Goal: Task Accomplishment & Management: Use online tool/utility

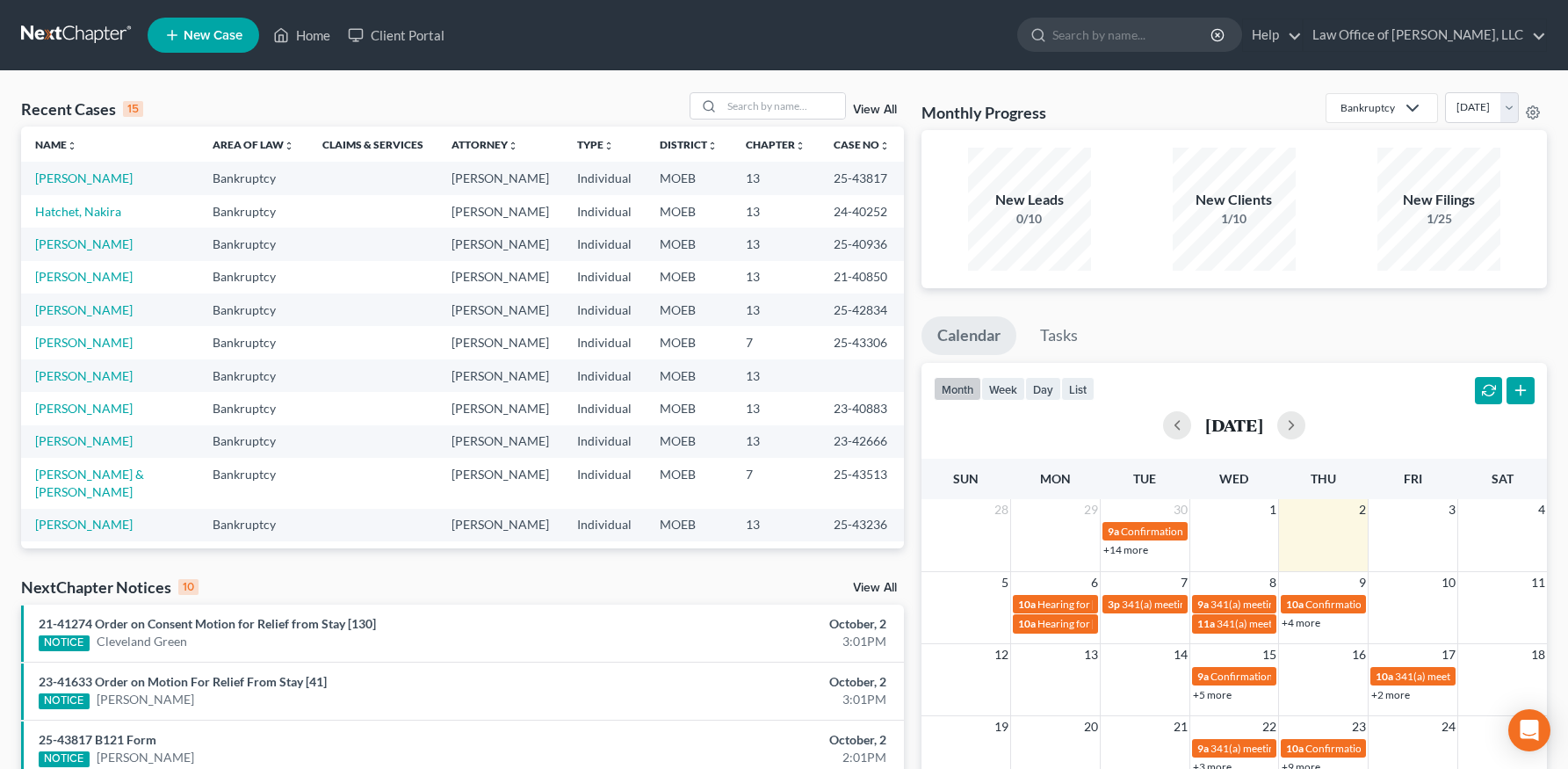
click at [68, 168] on td "[PERSON_NAME]" at bounding box center [109, 178] width 177 height 33
click at [63, 173] on link "[PERSON_NAME]" at bounding box center [84, 177] width 98 height 15
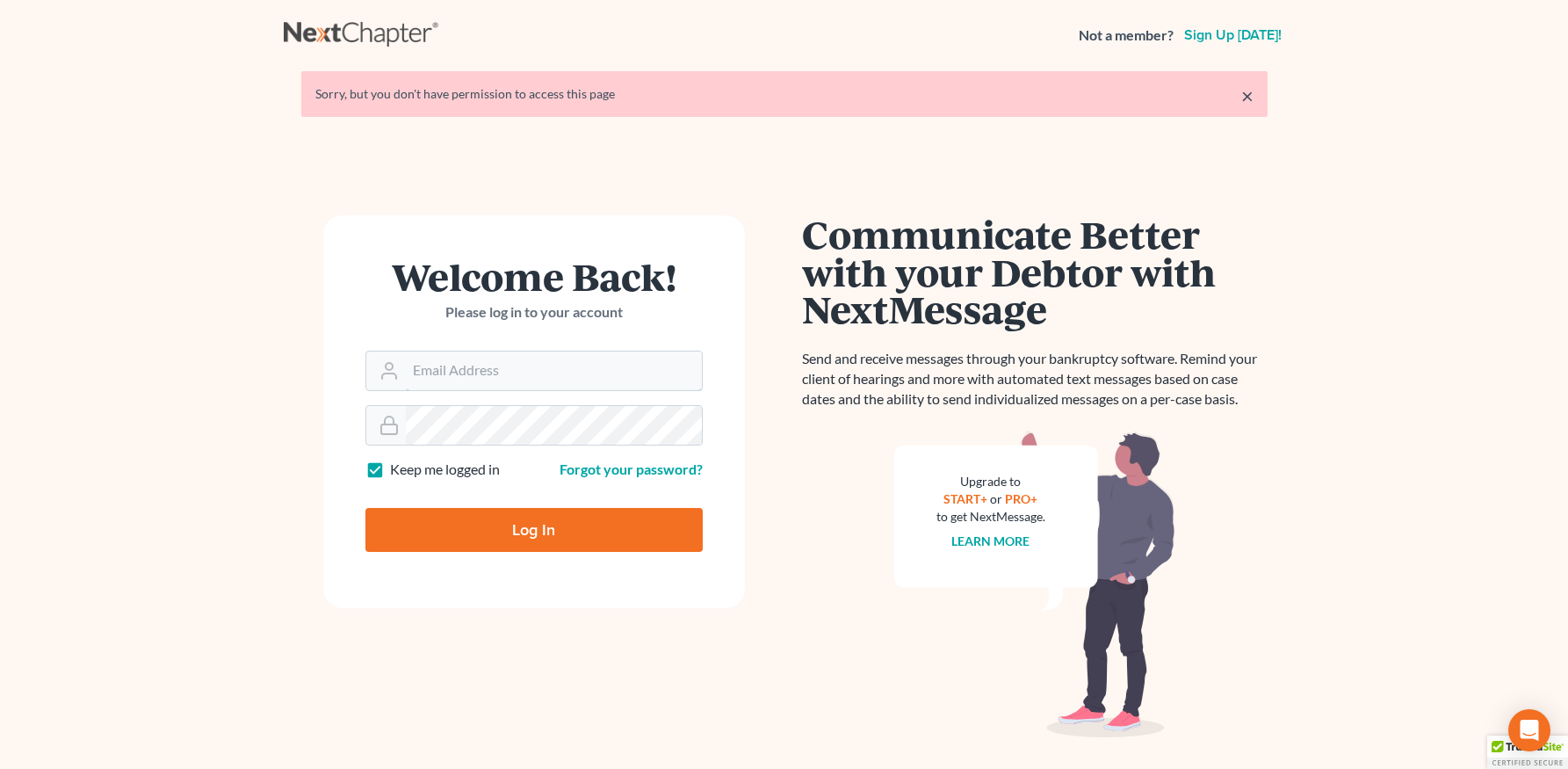
type input "[PERSON_NAME][EMAIL_ADDRESS][DOMAIN_NAME]"
click at [509, 530] on input "Log In" at bounding box center [533, 530] width 337 height 44
type input "Thinking..."
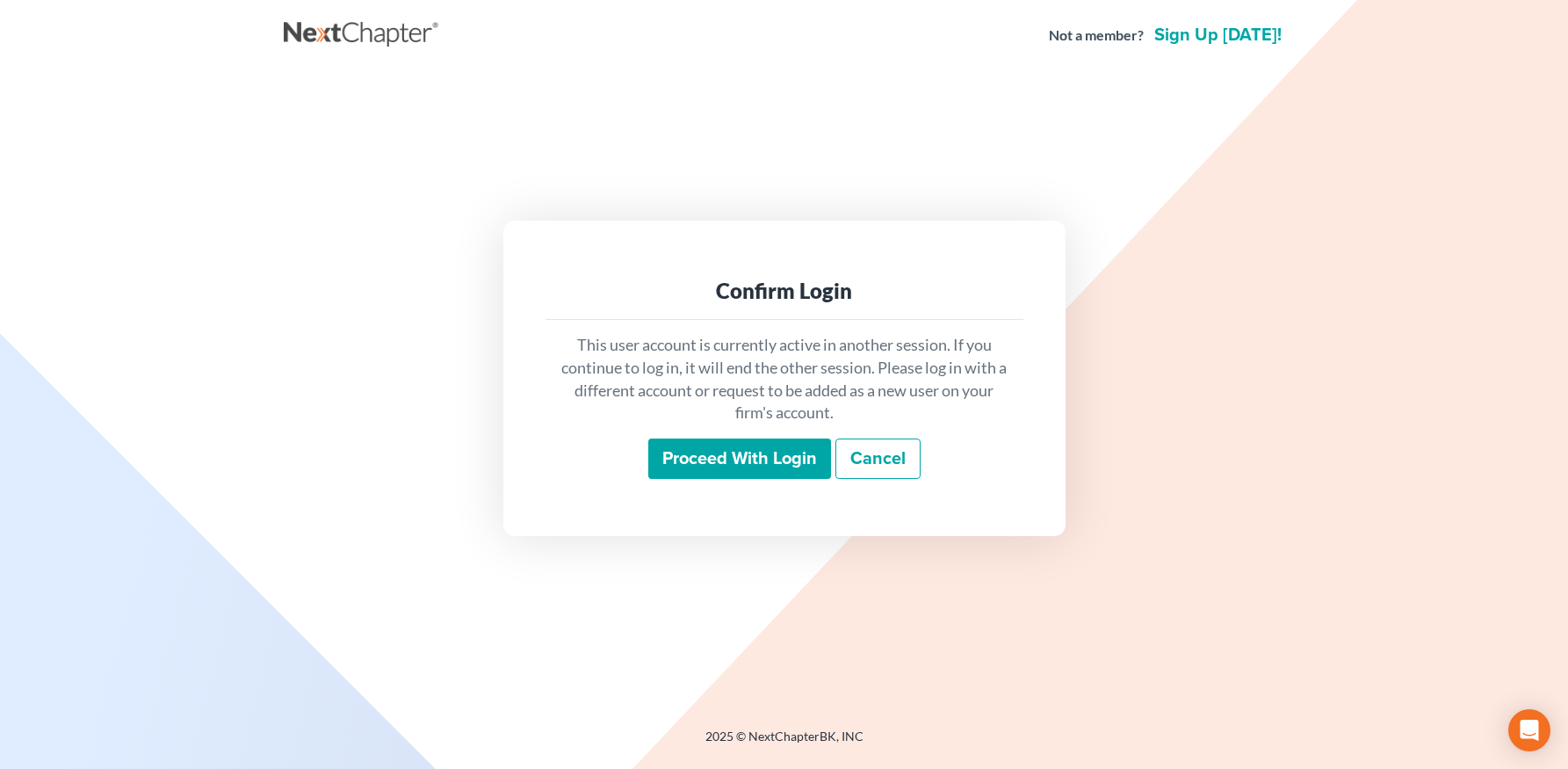
click at [662, 458] on input "Proceed with login" at bounding box center [739, 458] width 183 height 40
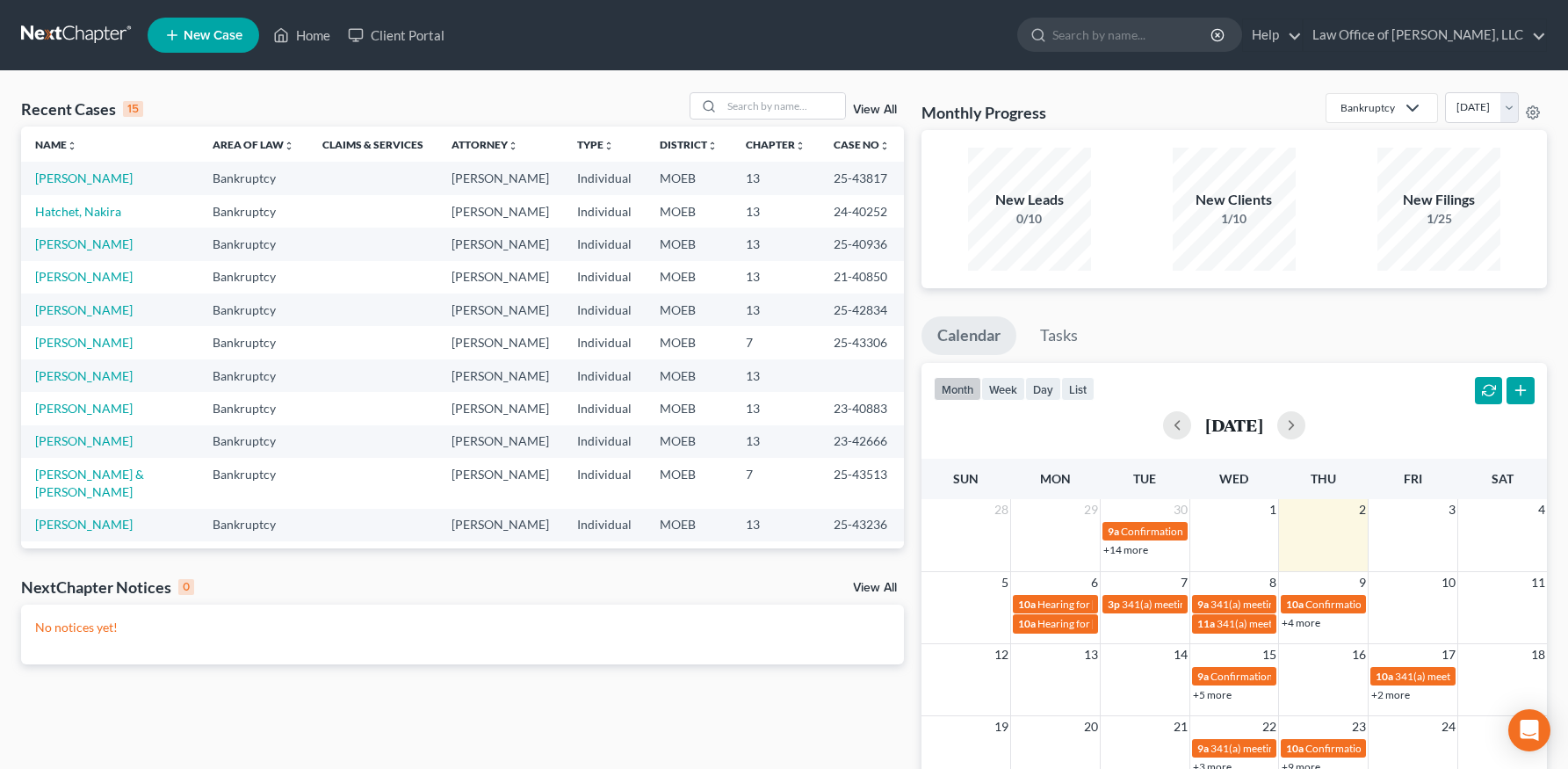
click at [77, 169] on td "[PERSON_NAME]" at bounding box center [109, 178] width 177 height 33
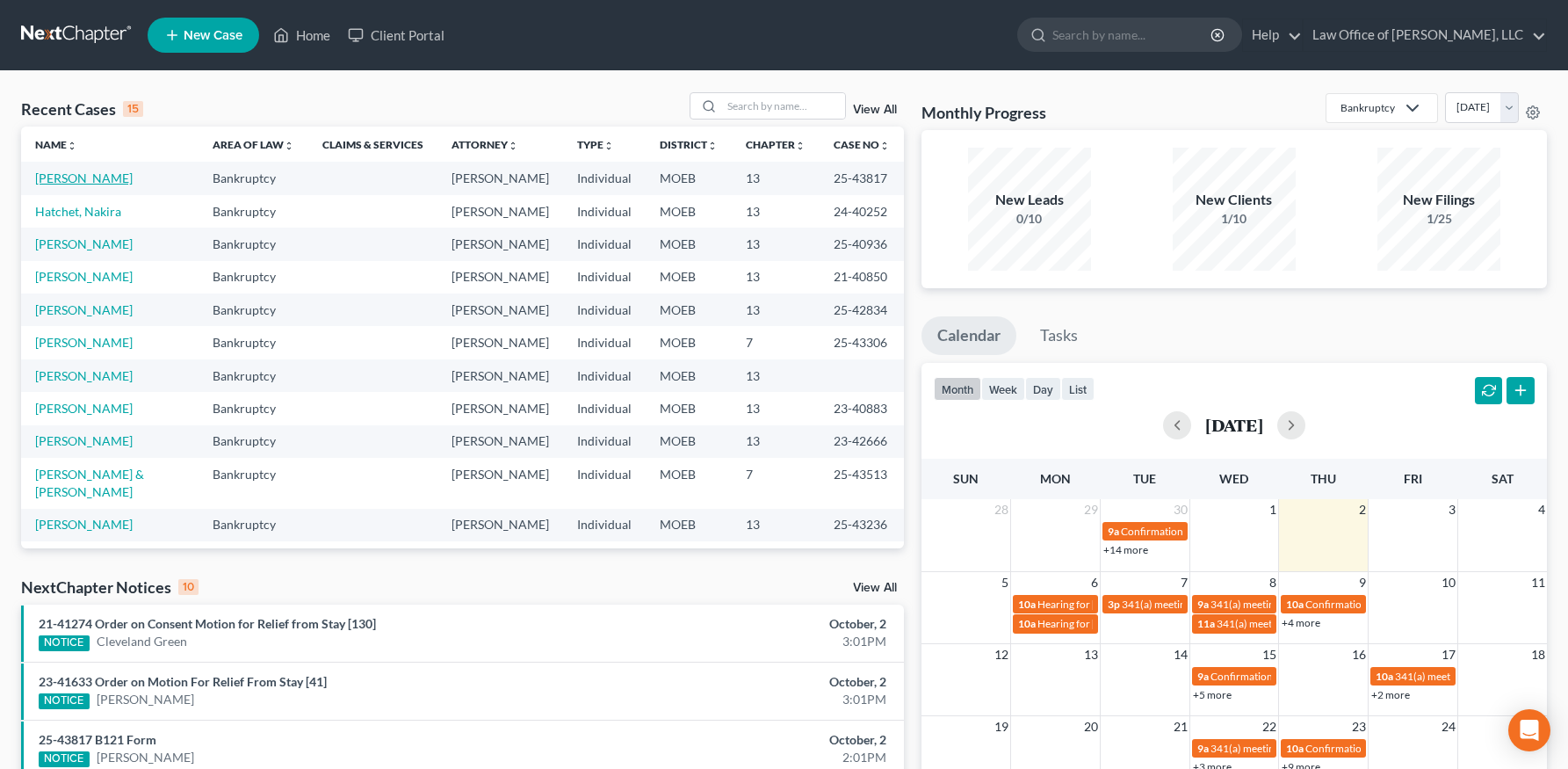
click at [77, 177] on link "Johnson, Benjamin" at bounding box center [84, 177] width 98 height 15
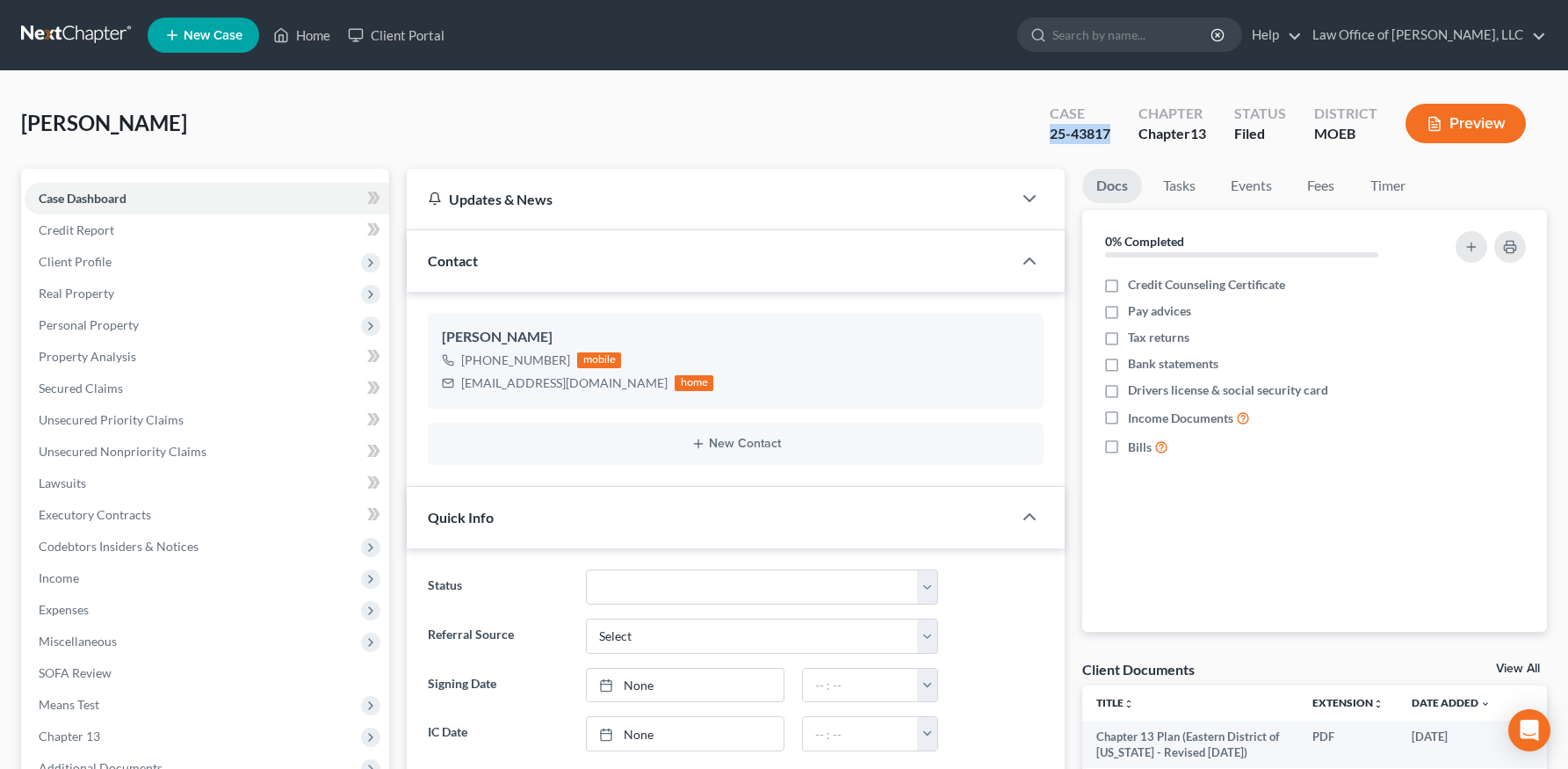
drag, startPoint x: 1120, startPoint y: 135, endPoint x: 1050, endPoint y: 131, distance: 70.4
click at [1050, 131] on div "Case 25-43817" at bounding box center [1080, 125] width 89 height 52
copy div "25-43817"
